Goal: Task Accomplishment & Management: Complete application form

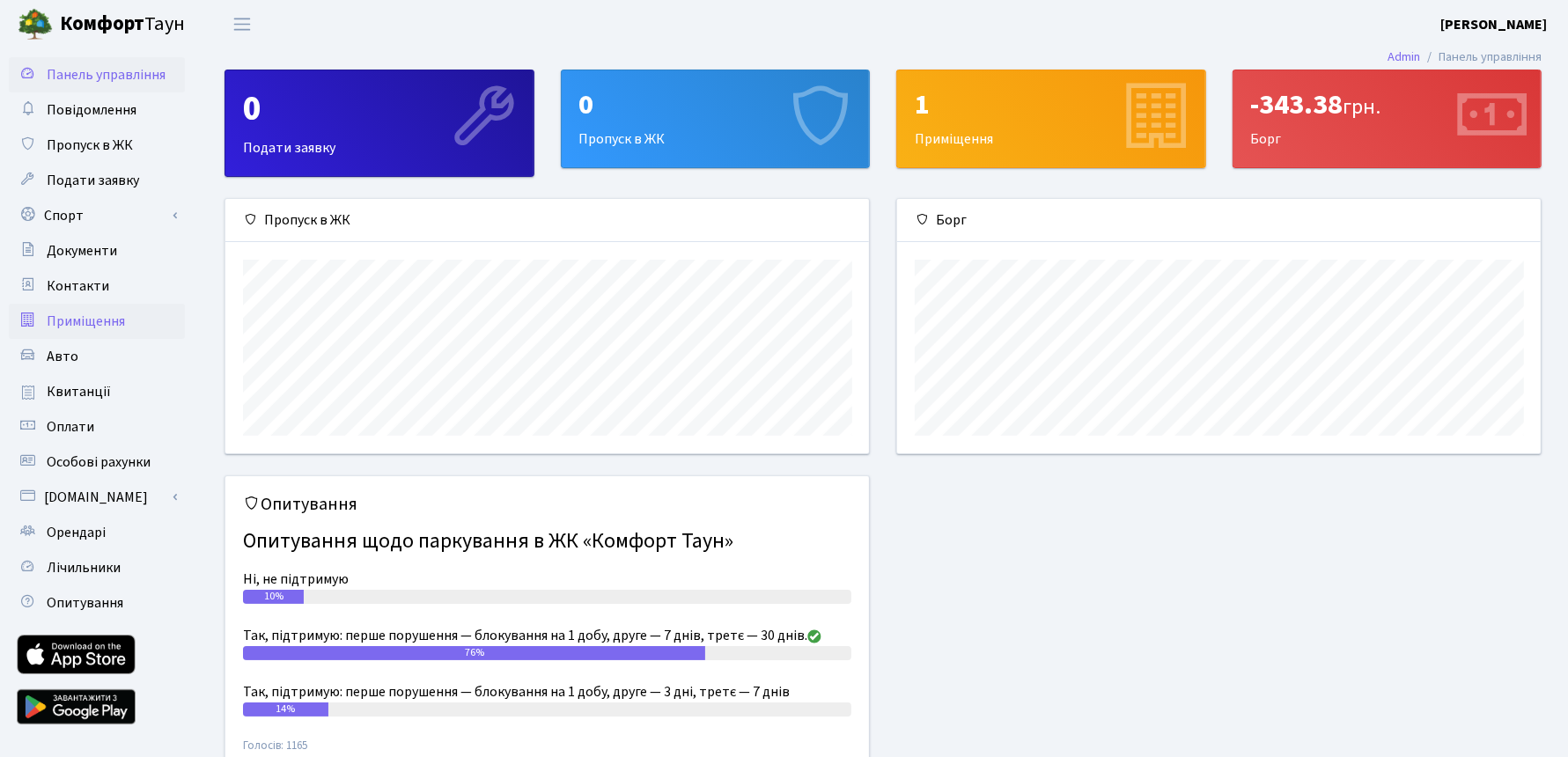
scroll to position [253, 643]
click at [71, 355] on span "Авто" at bounding box center [62, 356] width 32 height 20
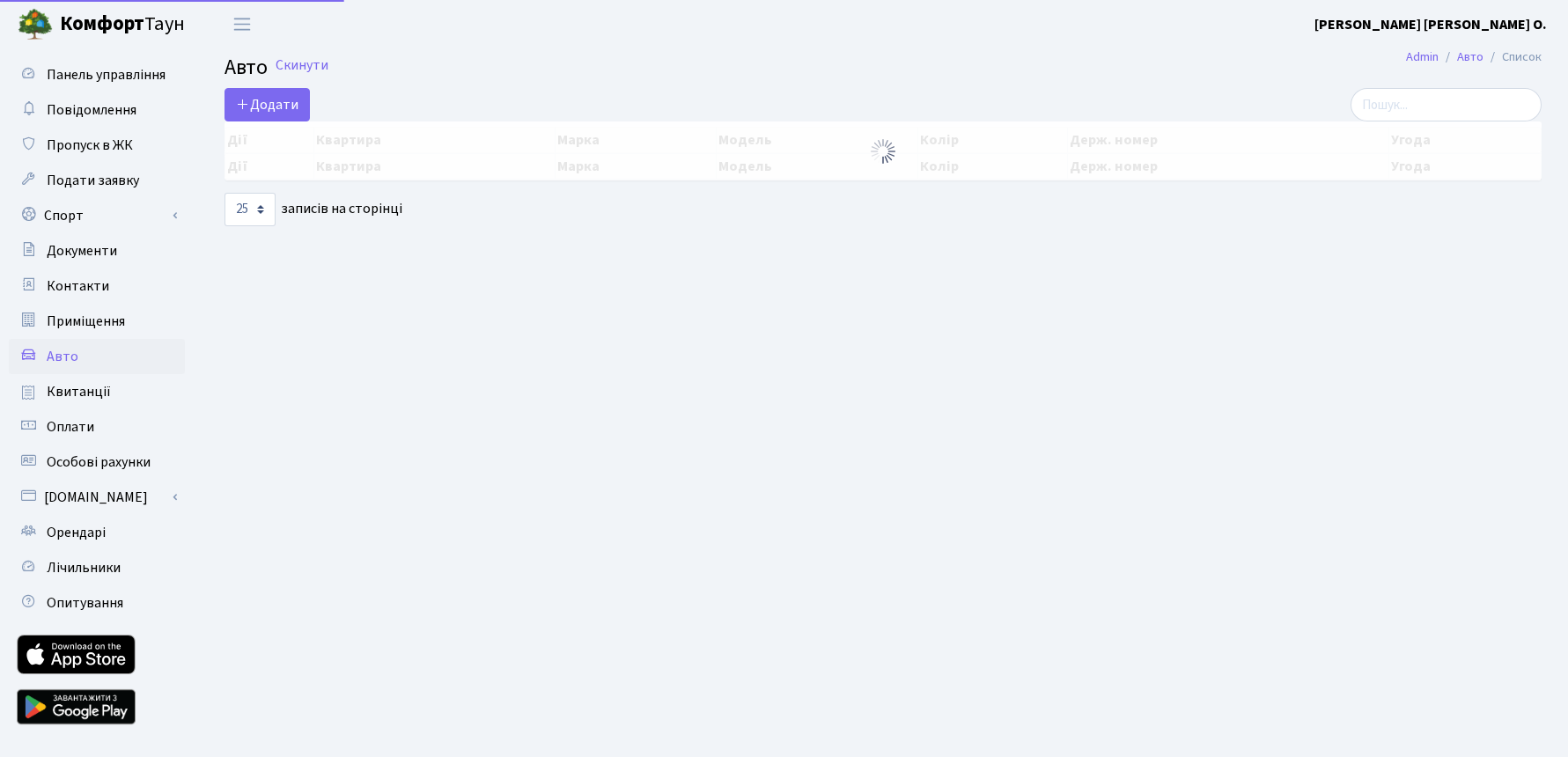
select select "25"
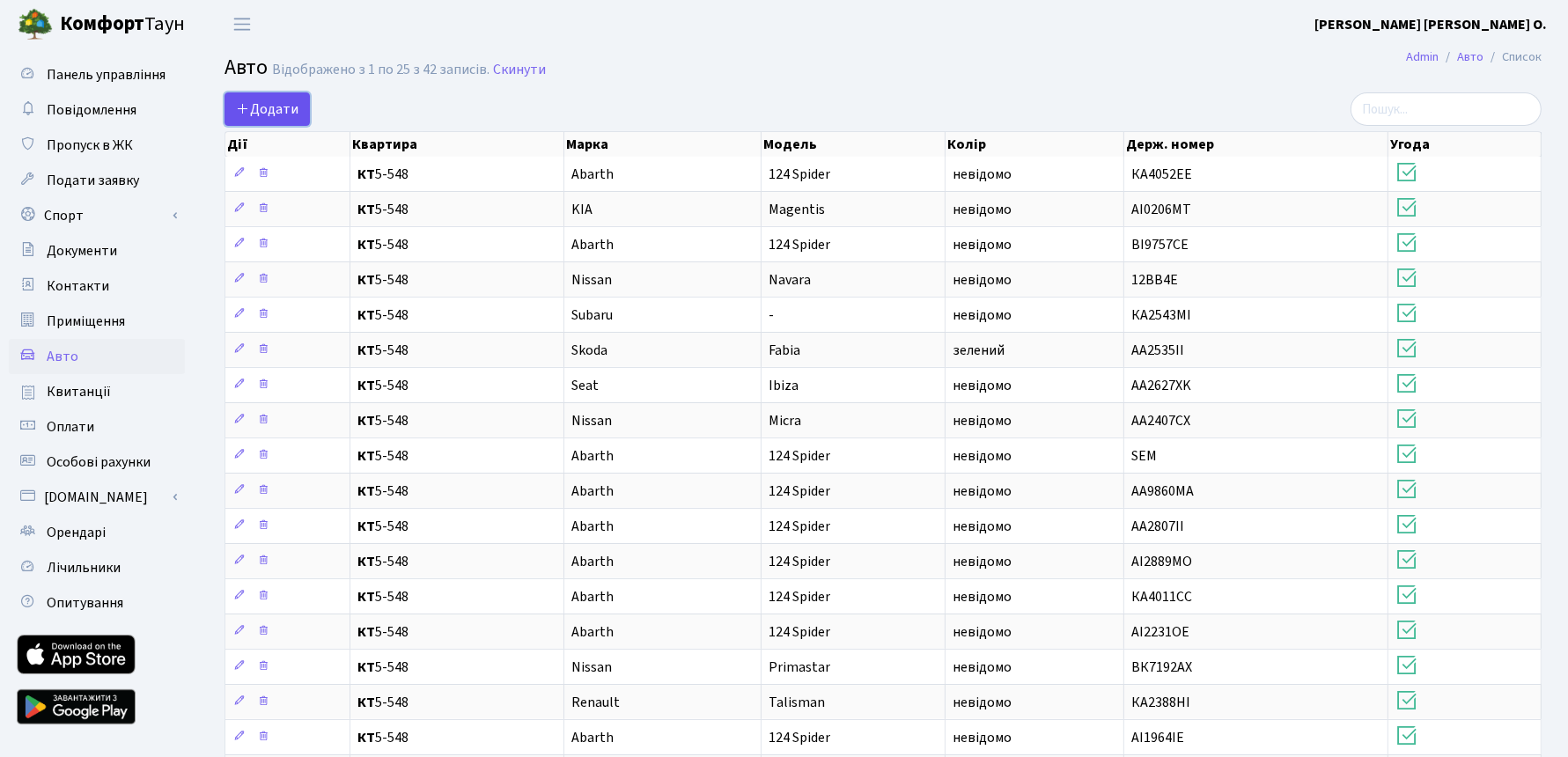
click at [291, 105] on span "Додати" at bounding box center [267, 109] width 62 height 20
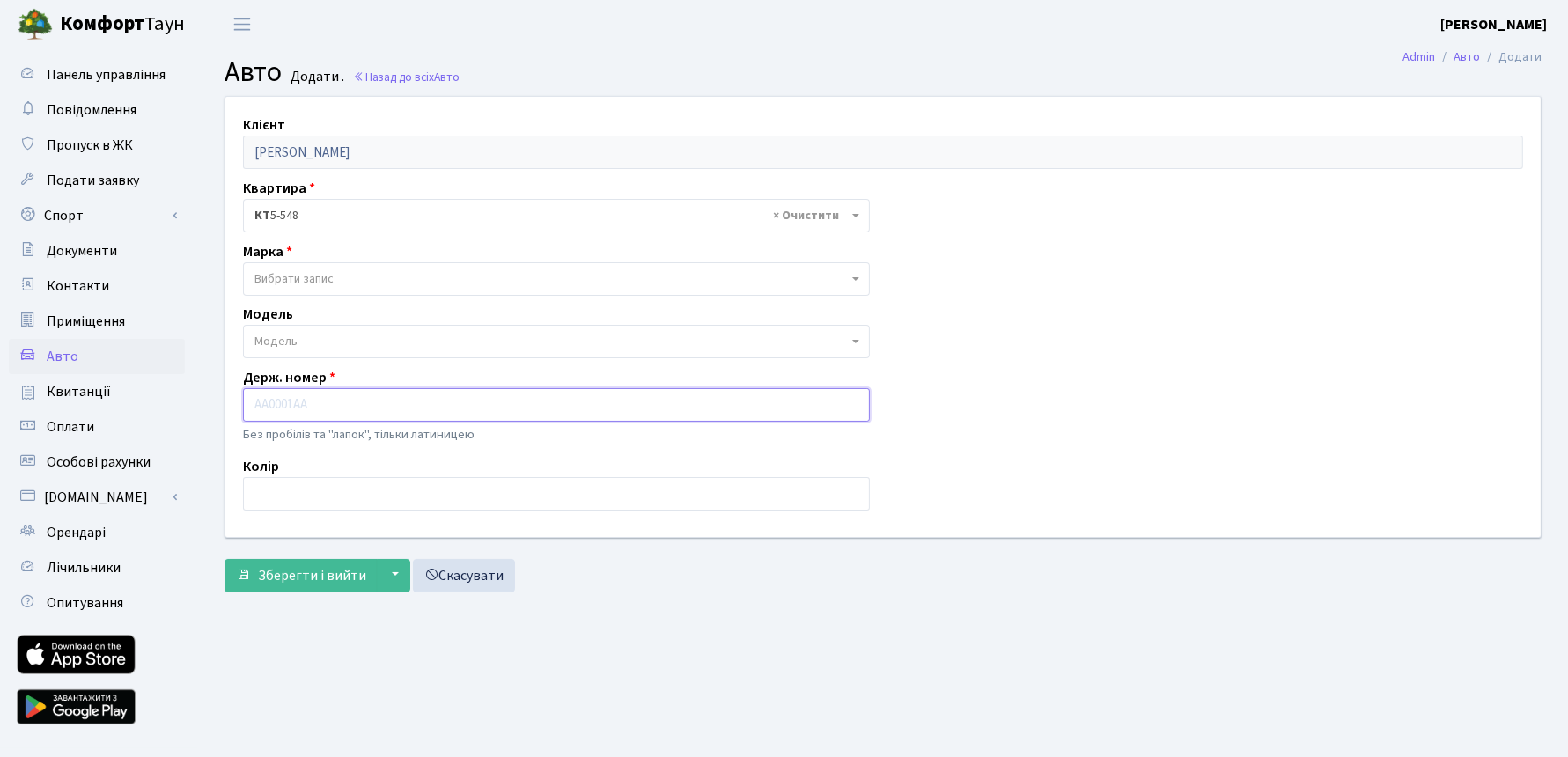
click at [303, 408] on input "text" at bounding box center [557, 404] width 627 height 33
paste input "КА0852ВО"
type input "КА0852ВО"
click at [297, 486] on input "text" at bounding box center [557, 493] width 627 height 33
type input "невідомо"
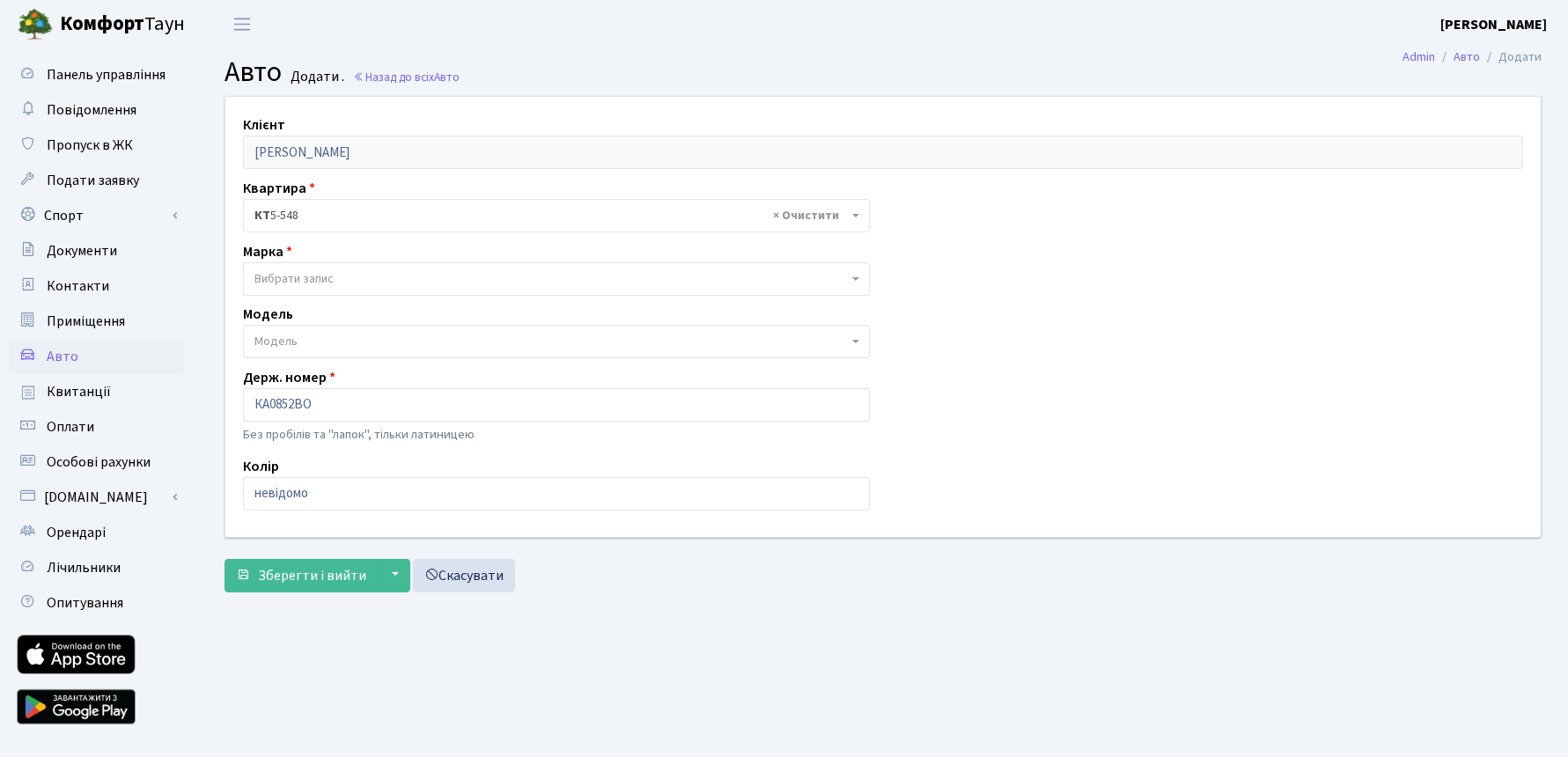
click at [322, 281] on span "Вибрати запис" at bounding box center [294, 279] width 79 height 18
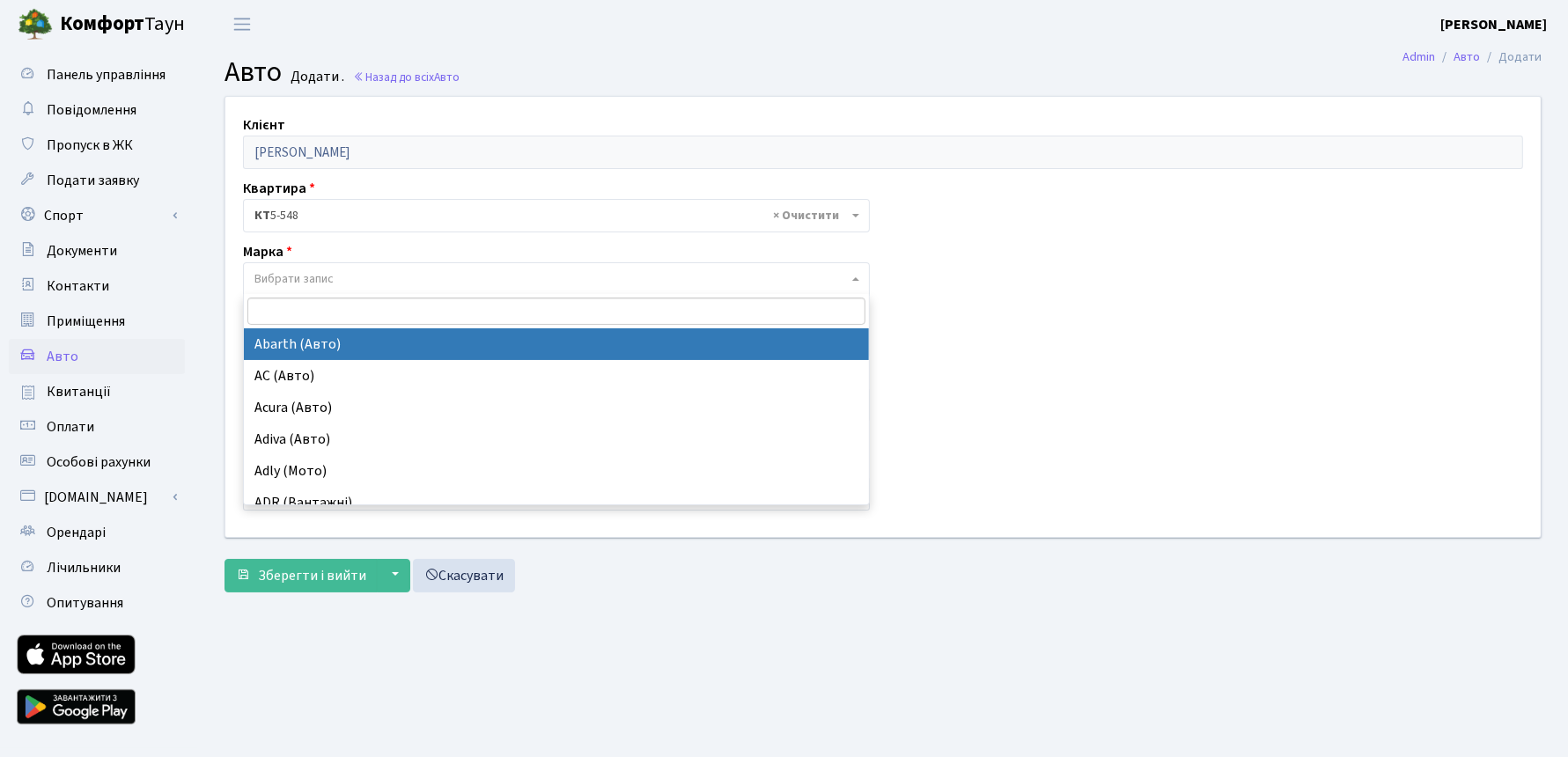
select select "1"
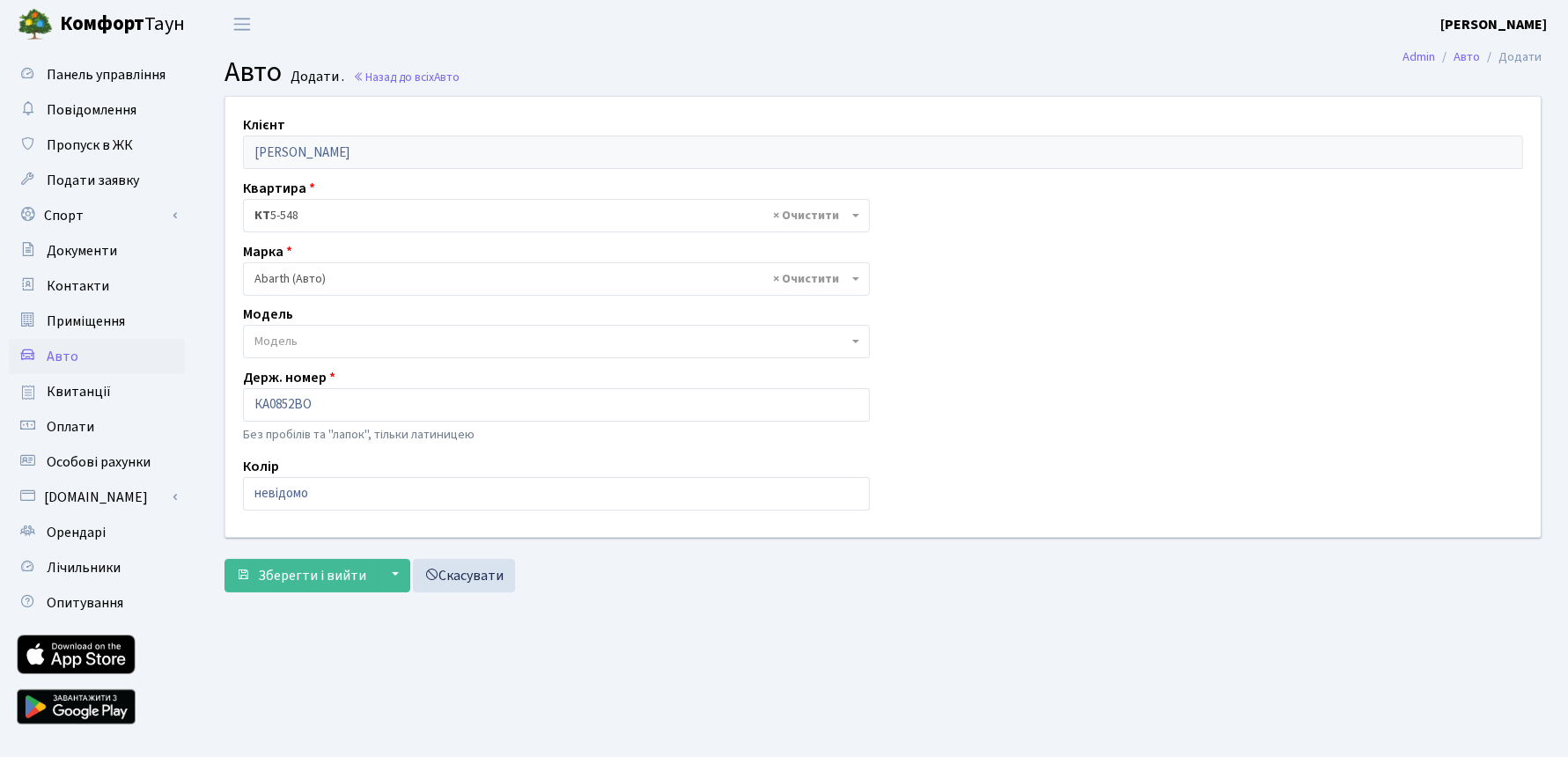
click at [296, 341] on span "Модель" at bounding box center [550, 341] width 594 height 18
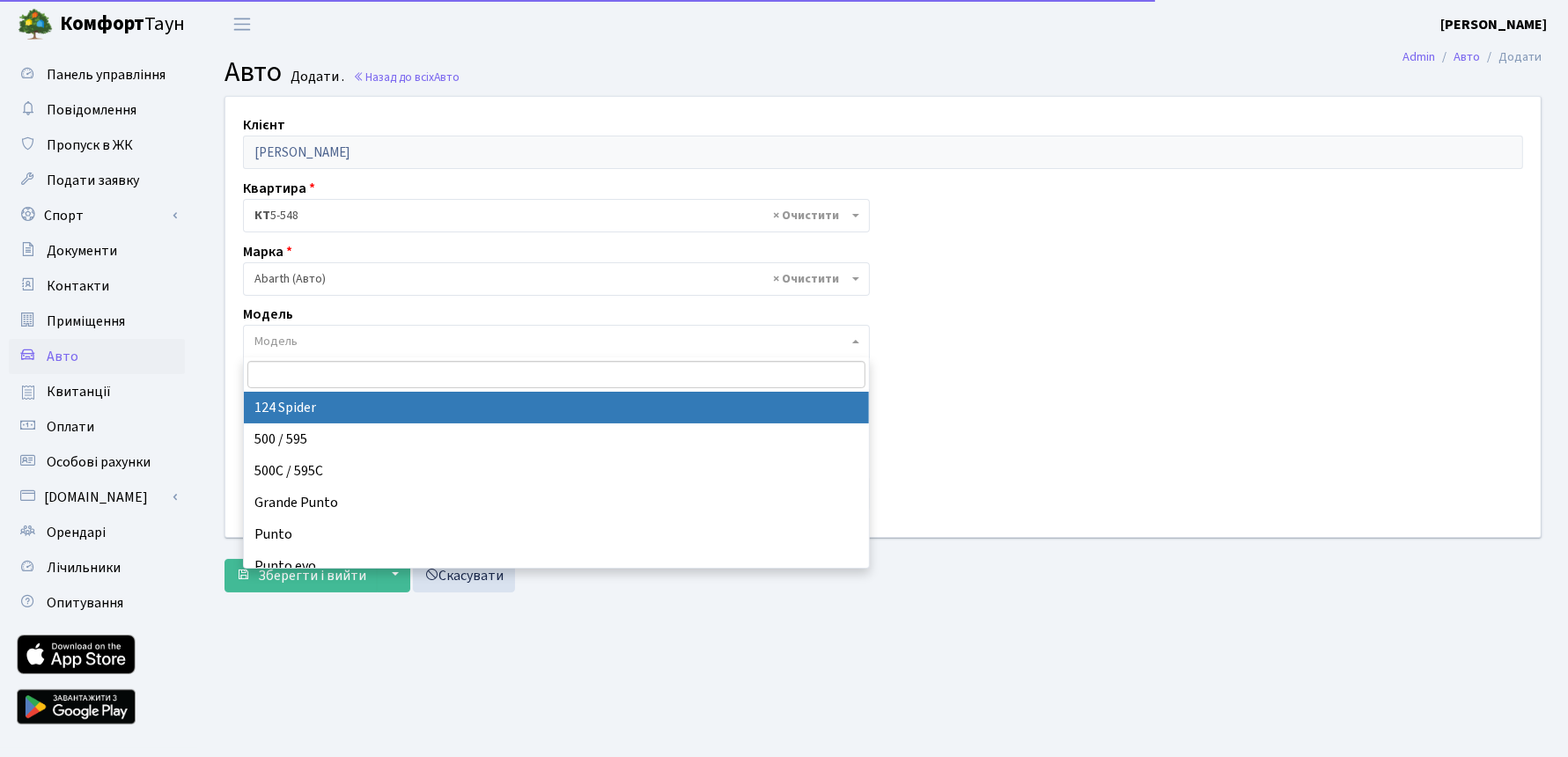
select select "1"
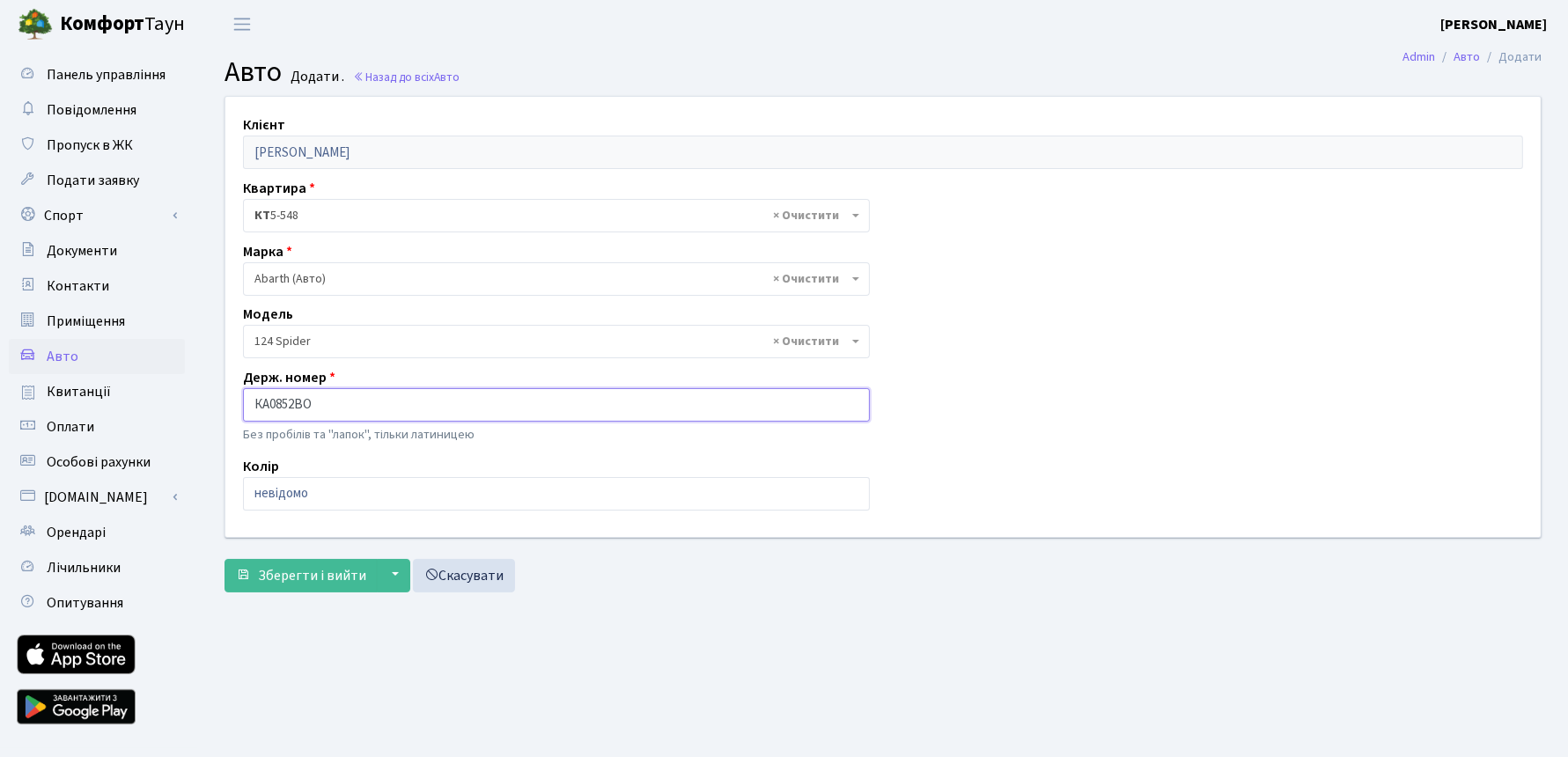
click at [334, 410] on input "КА0852ВО" at bounding box center [557, 404] width 627 height 33
click at [391, 401] on input "КА0852ВО" at bounding box center [557, 404] width 627 height 33
click at [256, 406] on input "КА0852ВО" at bounding box center [557, 404] width 627 height 33
click at [313, 565] on span "Зберегти і вийти" at bounding box center [312, 575] width 108 height 20
